Goal: Transaction & Acquisition: Purchase product/service

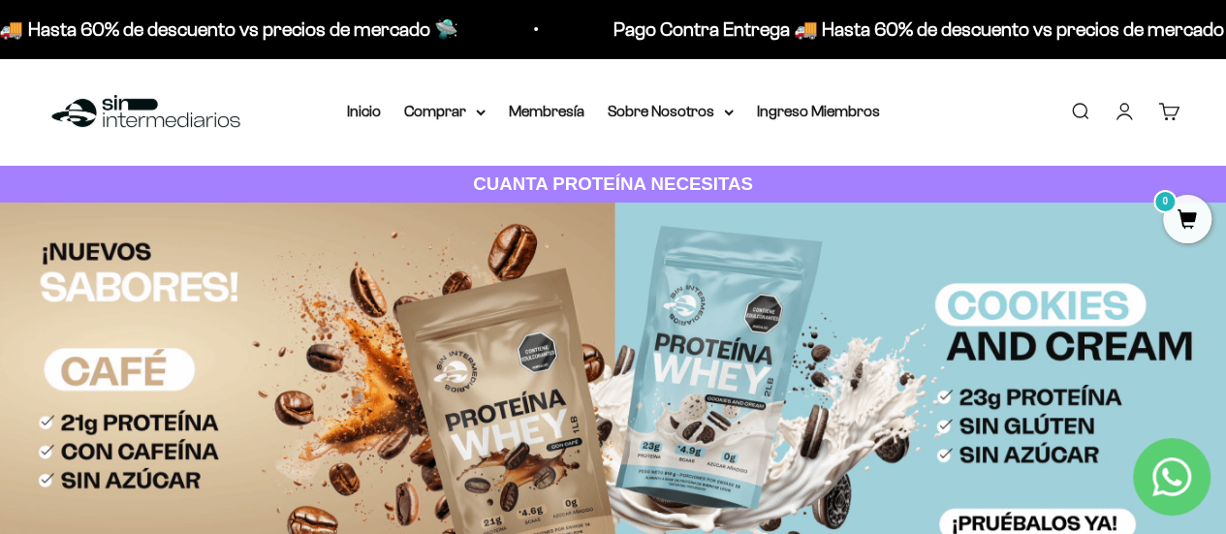
drag, startPoint x: 1233, startPoint y: 40, endPoint x: 1238, endPoint y: 14, distance: 26.6
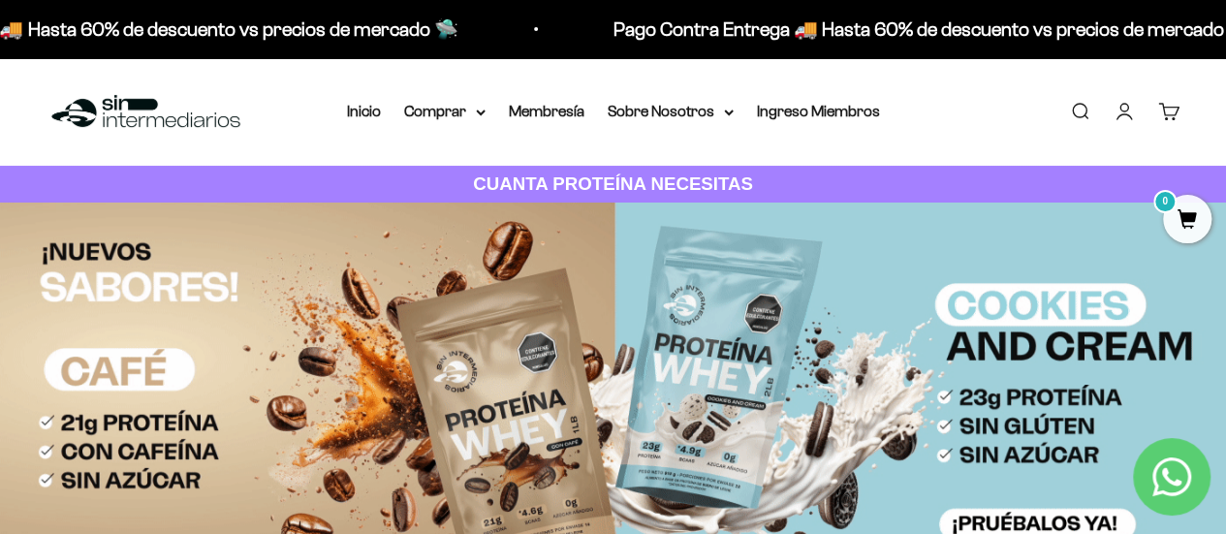
click at [1086, 106] on link "Buscar" at bounding box center [1079, 111] width 21 height 21
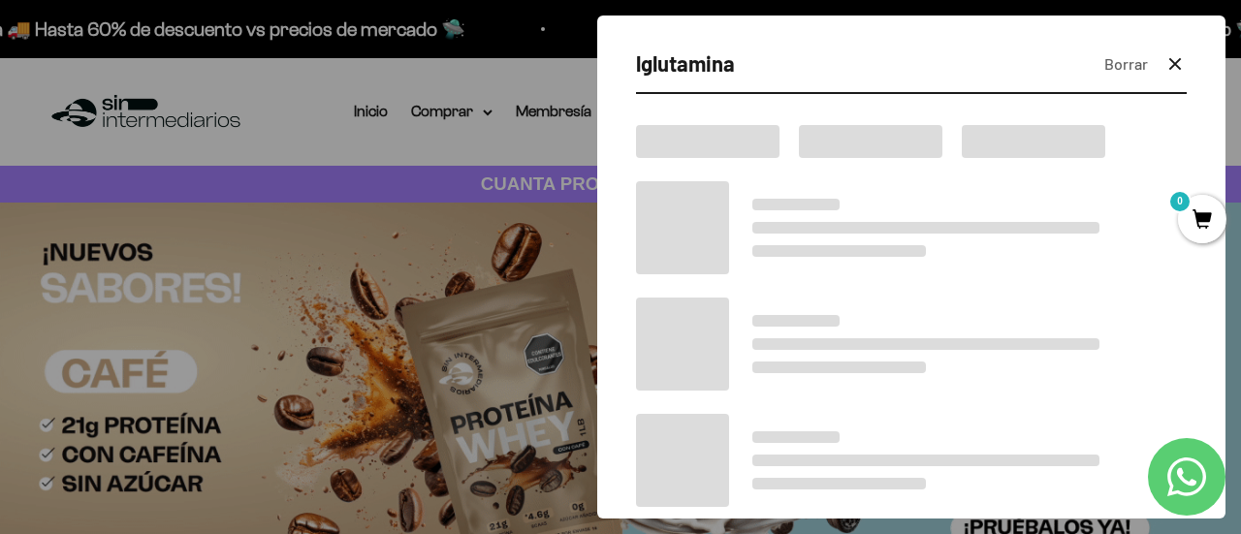
type input "lglutamina"
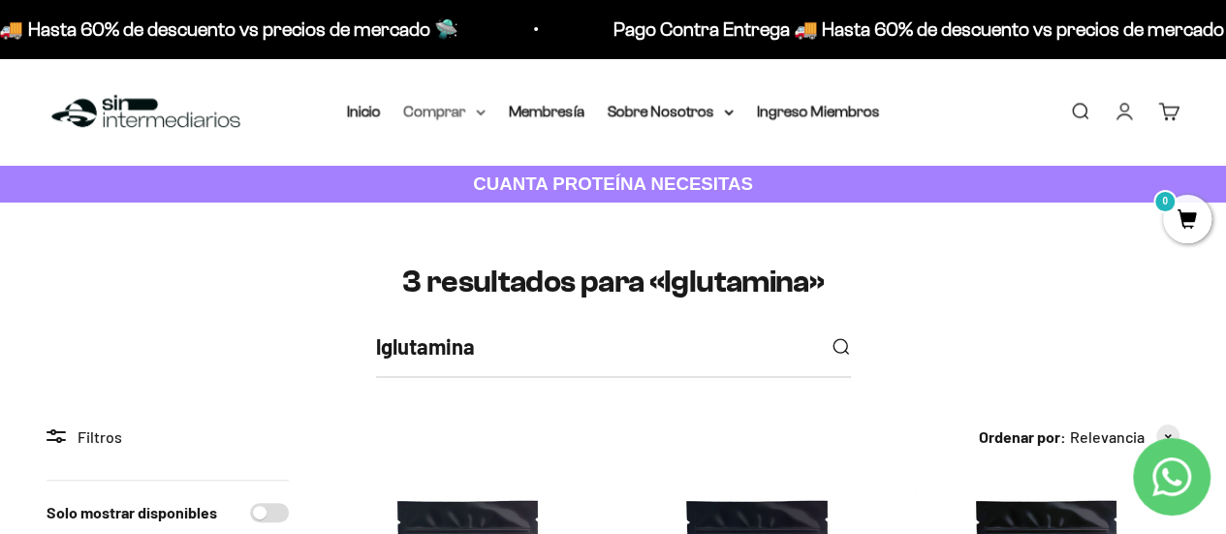
click at [468, 108] on summary "Comprar" at bounding box center [444, 111] width 81 height 25
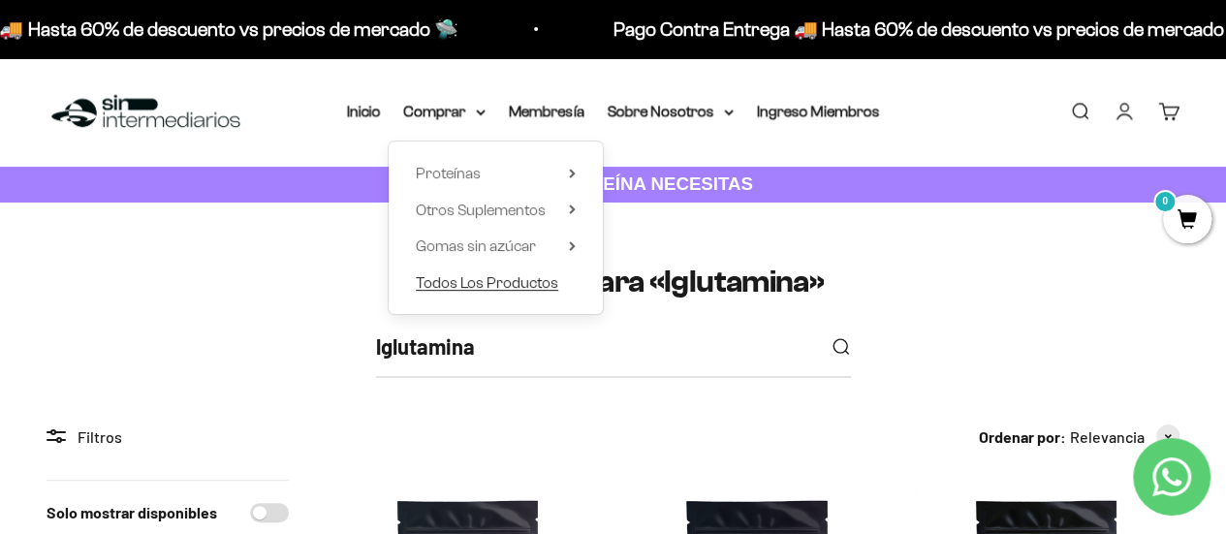
click at [510, 284] on span "Todos Los Productos" at bounding box center [487, 282] width 143 height 16
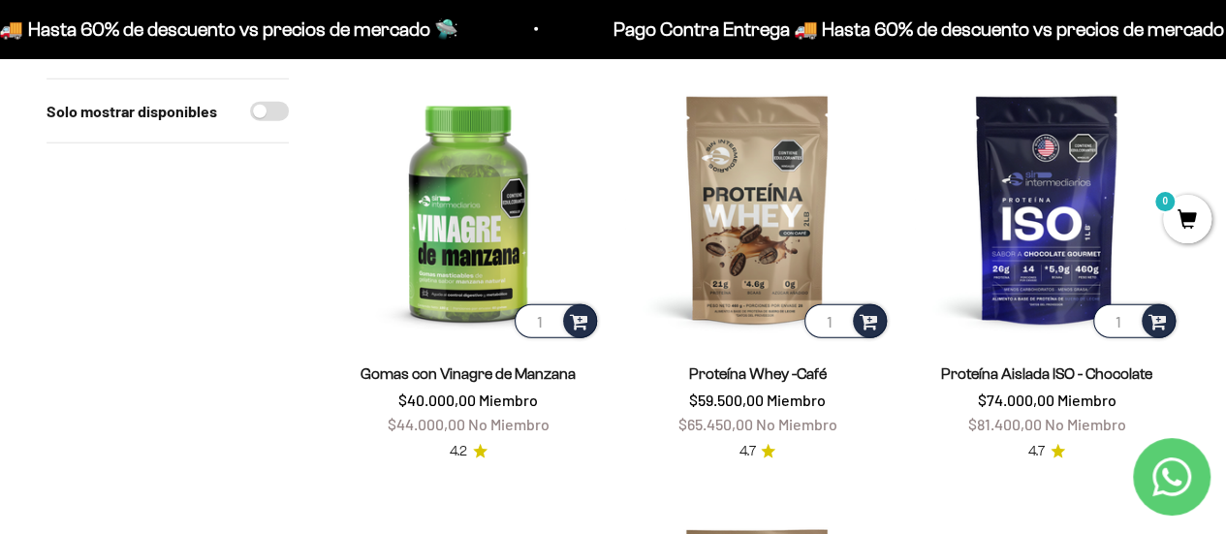
scroll to position [2376, 0]
